Goal: Check status

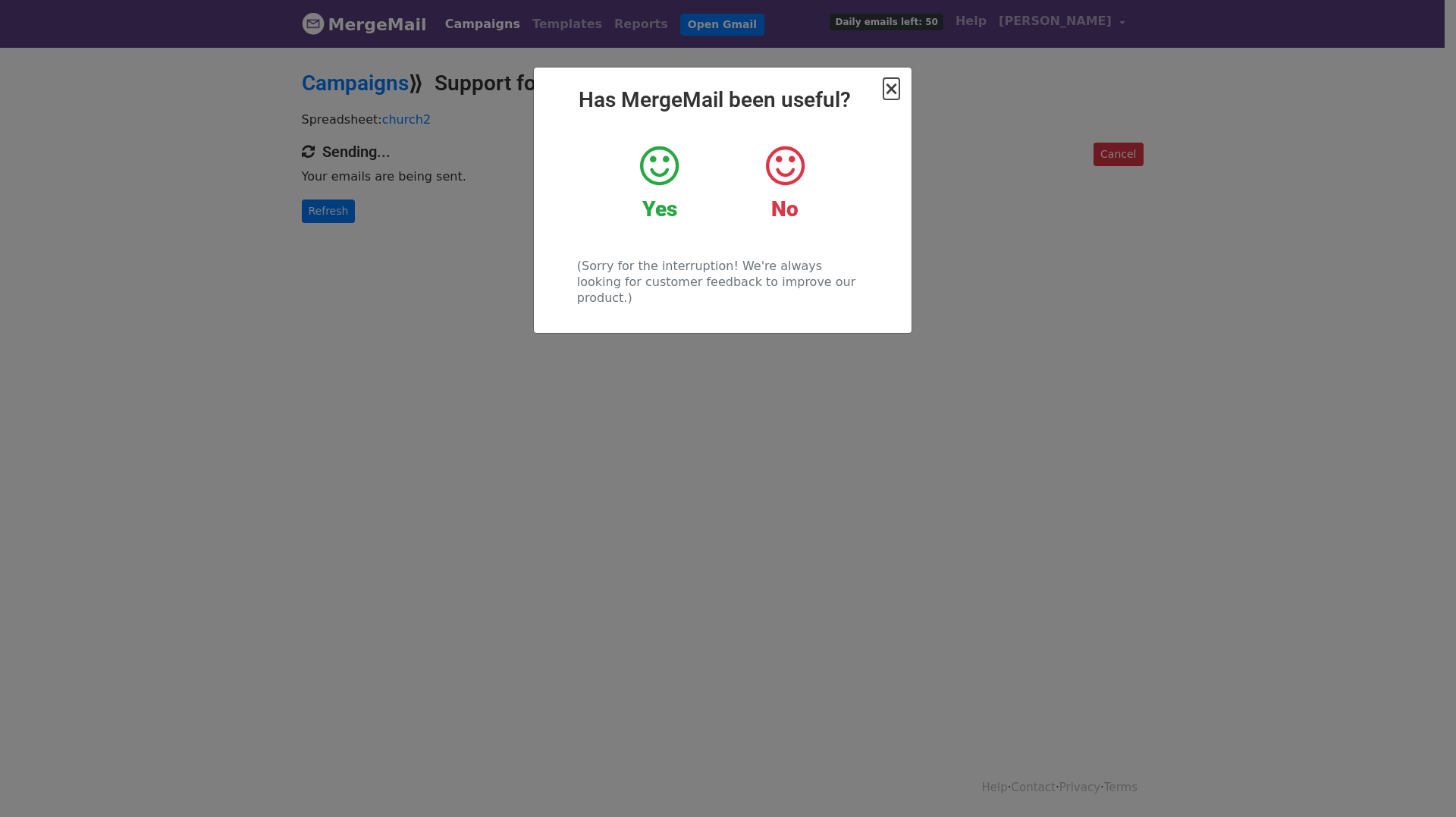
click at [889, 89] on span "×" at bounding box center [891, 89] width 15 height 21
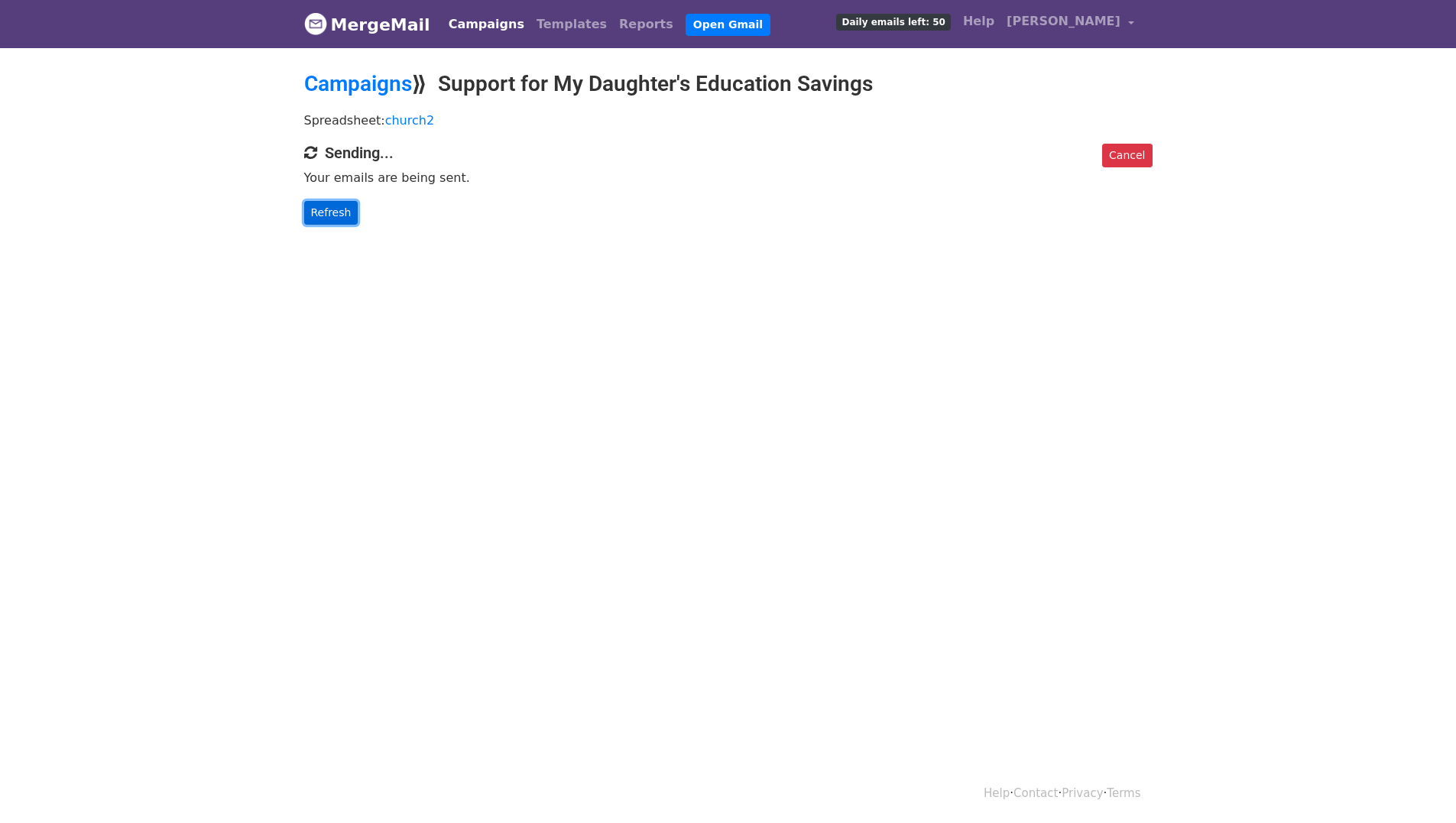
click at [321, 211] on link "Refresh" at bounding box center [331, 212] width 54 height 23
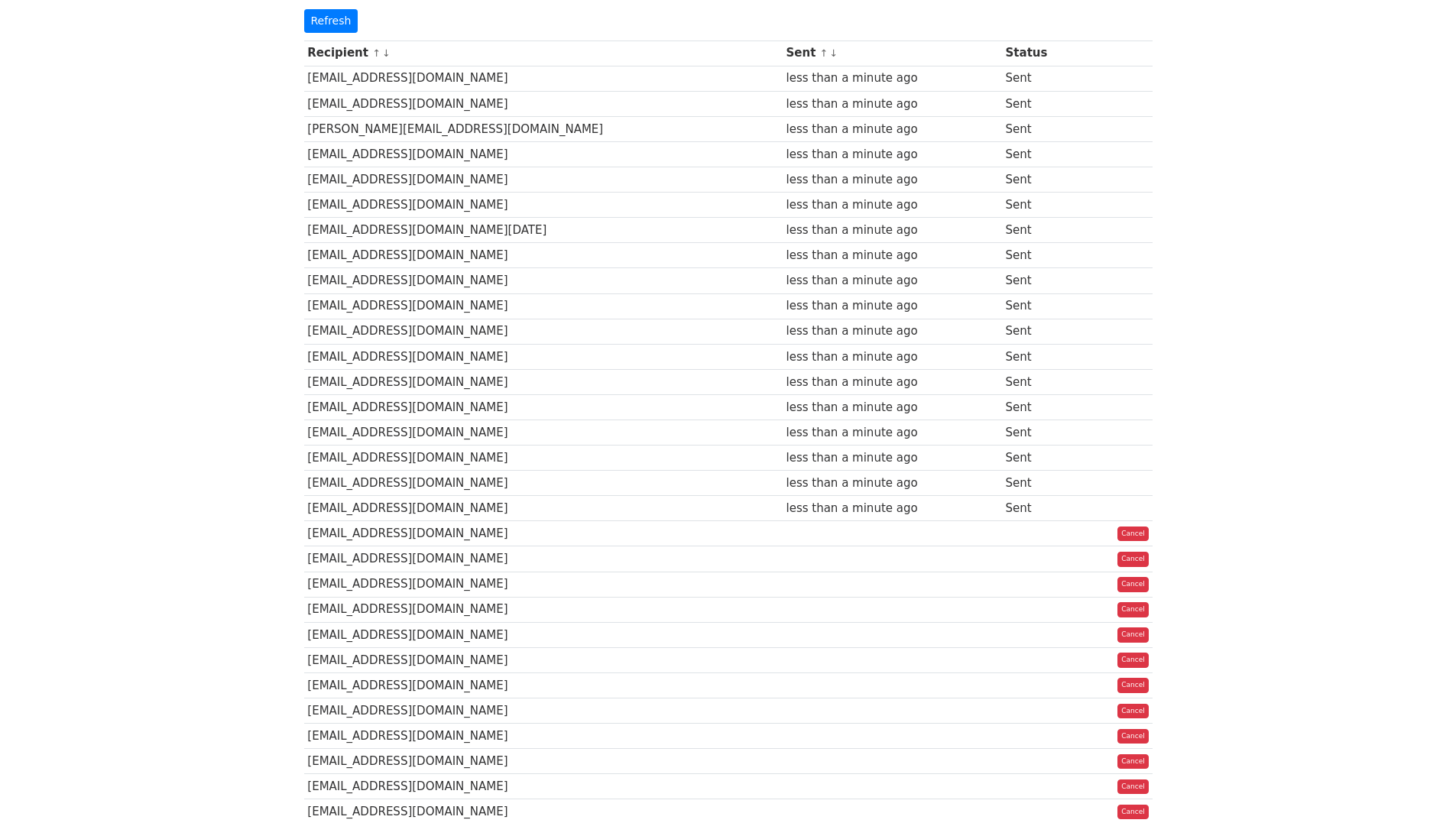
scroll to position [159, 0]
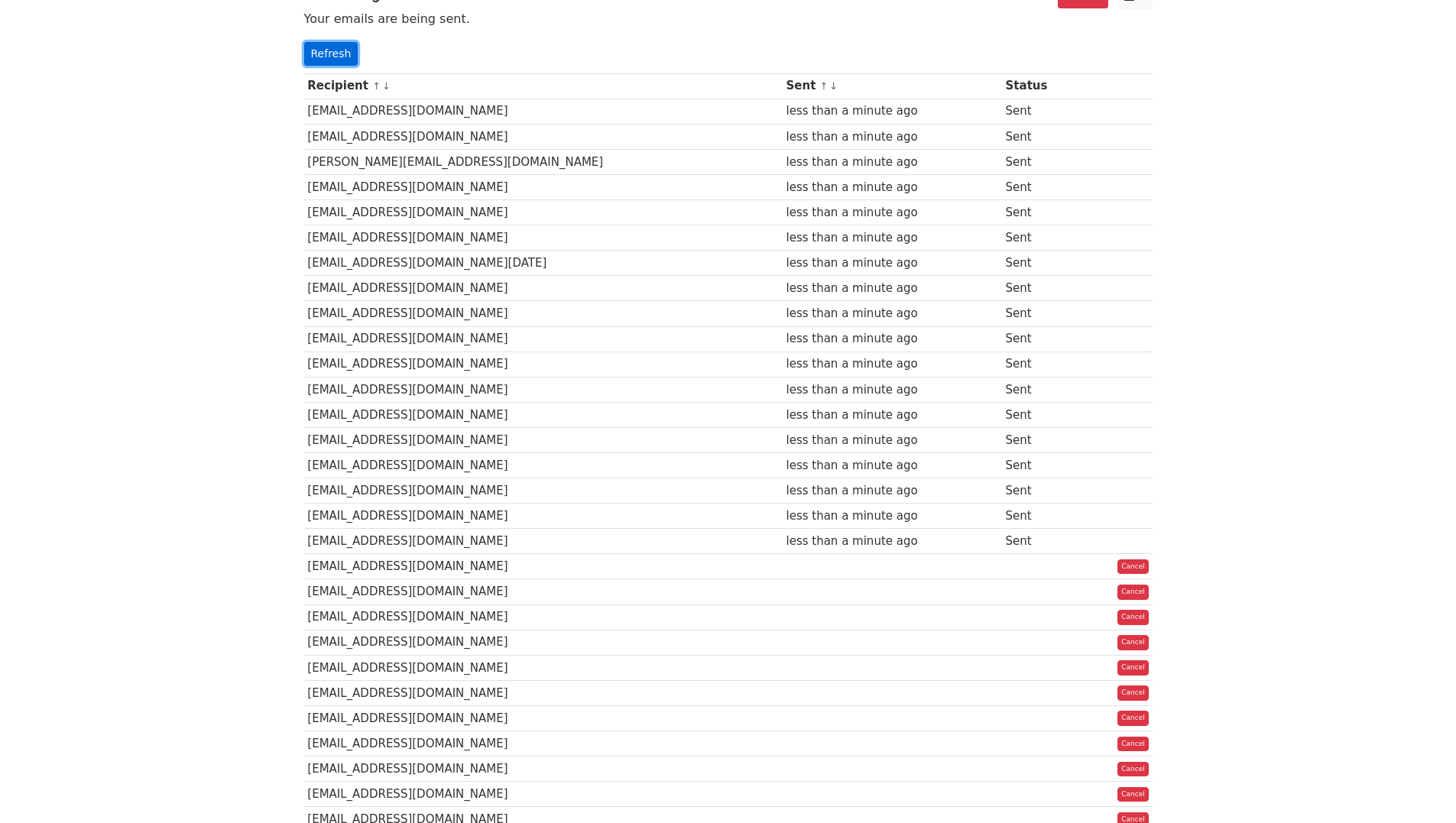
click at [332, 53] on link "Refresh" at bounding box center [331, 53] width 54 height 23
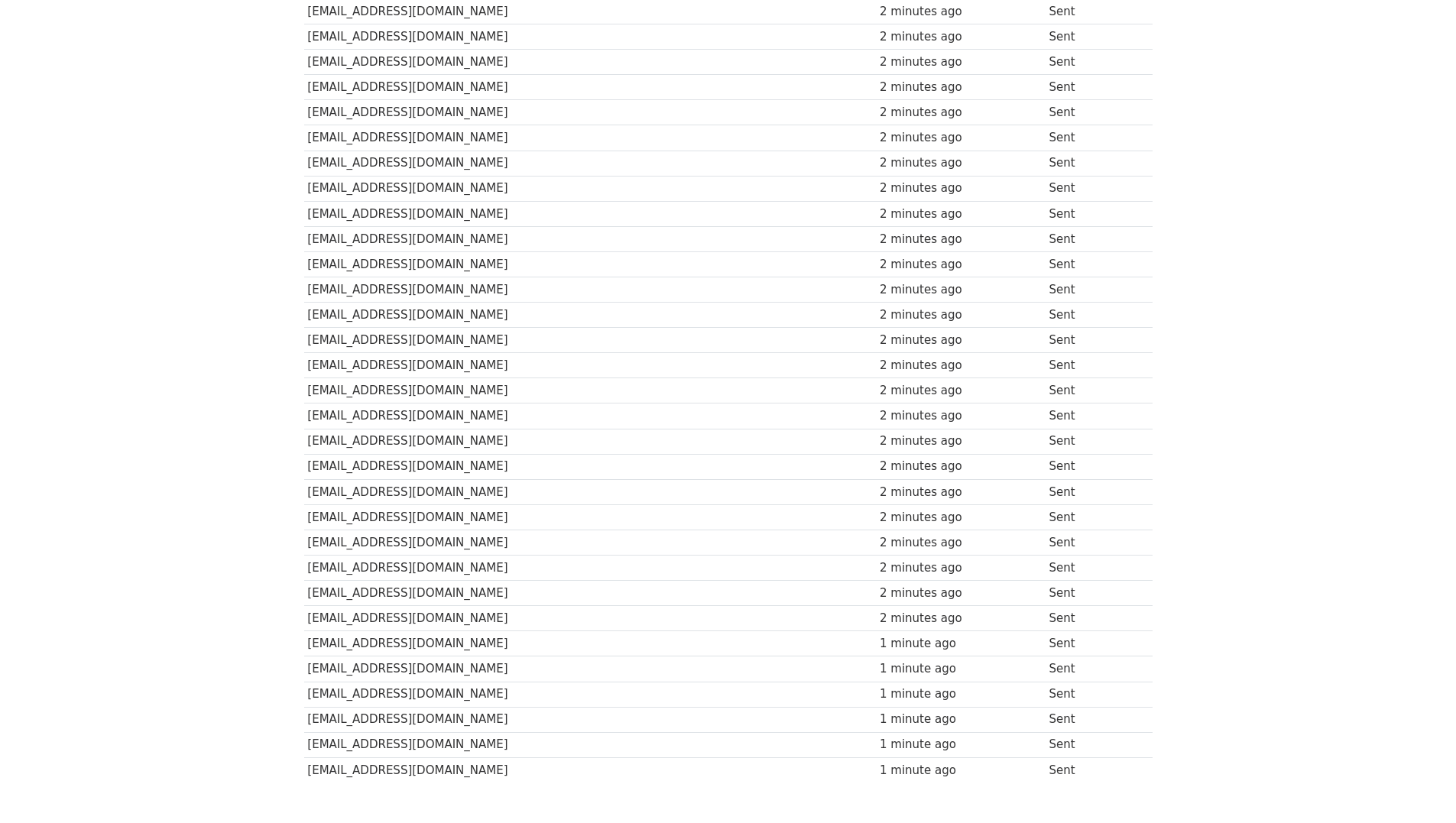
scroll to position [764, 0]
